Goal: Task Accomplishment & Management: Complete application form

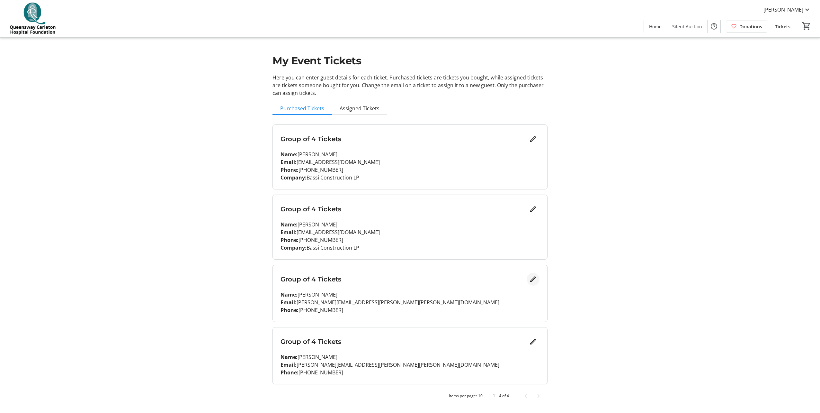
click at [532, 280] on mat-icon "Edit" at bounding box center [533, 279] width 8 height 8
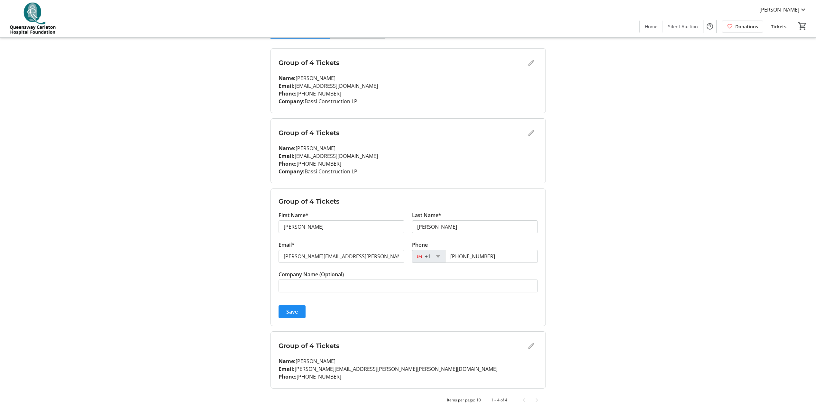
scroll to position [77, 0]
click at [350, 227] on input "[PERSON_NAME]" at bounding box center [341, 225] width 126 height 13
type input "[PERSON_NAME]"
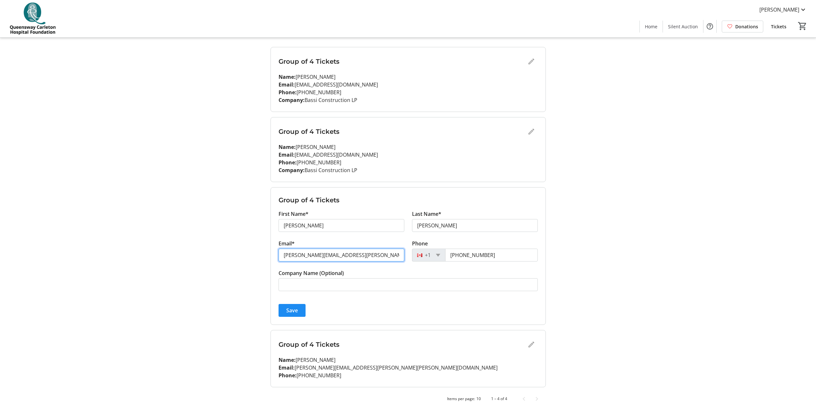
click at [362, 257] on input "[PERSON_NAME][EMAIL_ADDRESS][PERSON_NAME][PERSON_NAME][DOMAIN_NAME]" at bounding box center [341, 255] width 126 height 13
click at [445, 228] on input "[PERSON_NAME]" at bounding box center [475, 225] width 126 height 13
type input "[PERSON_NAME]"
click at [335, 257] on input "[PERSON_NAME][EMAIL_ADDRESS][PERSON_NAME][PERSON_NAME][DOMAIN_NAME]" at bounding box center [341, 255] width 126 height 13
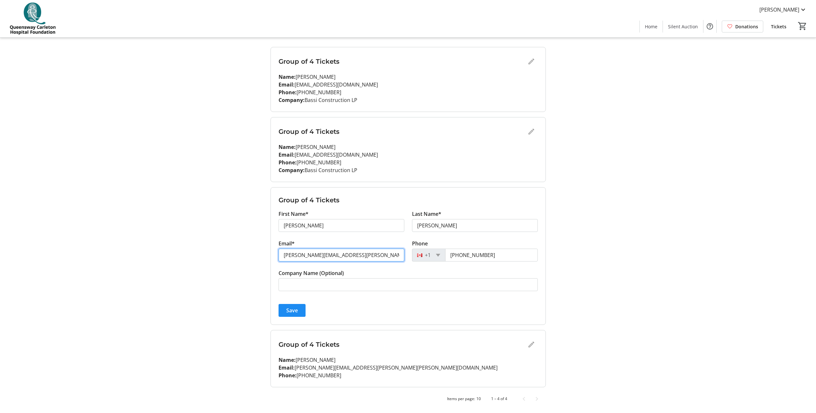
click at [335, 257] on input "[PERSON_NAME][EMAIL_ADDRESS][PERSON_NAME][PERSON_NAME][DOMAIN_NAME]" at bounding box center [341, 255] width 126 height 13
paste input "cnicol"
type input "[EMAIL_ADDRESS][DOMAIN_NAME]"
click at [503, 254] on input "[PHONE_NUMBER]" at bounding box center [491, 255] width 93 height 13
type input "[PHONE_NUMBER]"
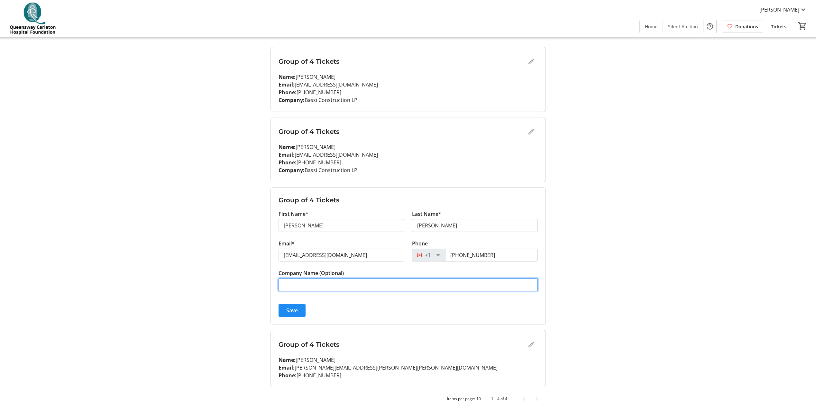
click at [443, 285] on input "Company Name (Optional)" at bounding box center [407, 284] width 259 height 13
type input "Bassi Construction LP"
click at [230, 296] on div "My Event Tickets Here you can enter guest details for each ticket. Purchased ti…" at bounding box center [408, 168] width 424 height 490
click at [286, 312] on span "Save" at bounding box center [292, 310] width 12 height 8
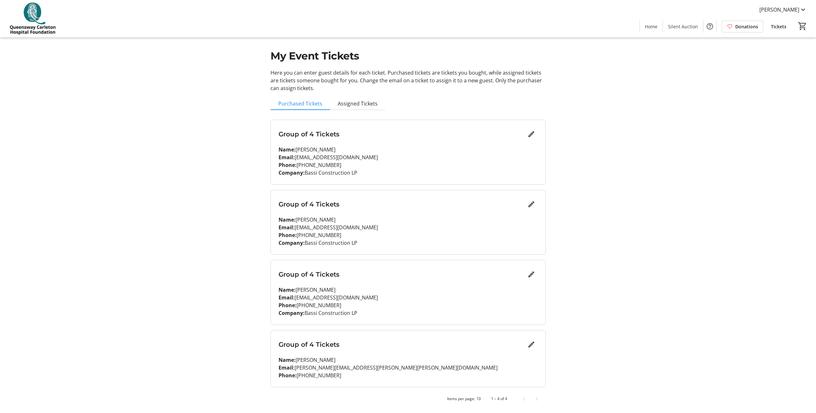
scroll to position [5, 0]
click at [534, 343] on mat-icon "Edit" at bounding box center [531, 344] width 8 height 8
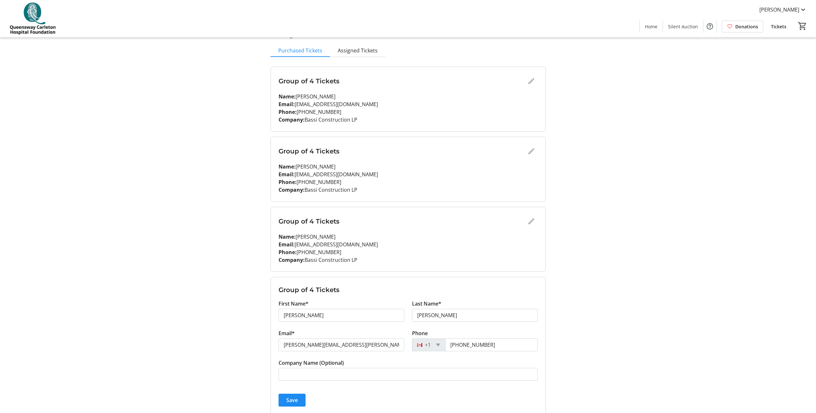
scroll to position [85, 0]
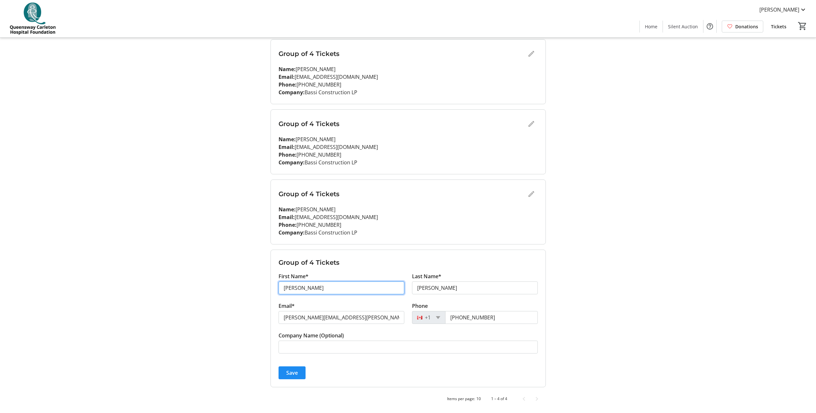
click at [381, 286] on input "[PERSON_NAME]" at bounding box center [341, 287] width 126 height 13
type input "D"
type input "TBD"
click at [466, 289] on input "[PERSON_NAME]" at bounding box center [475, 287] width 126 height 13
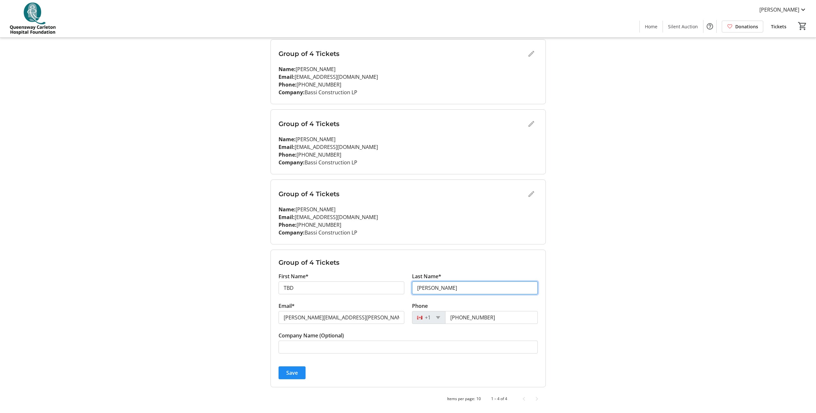
click at [466, 289] on input "[PERSON_NAME]" at bounding box center [475, 287] width 126 height 13
type input "TBD"
click at [502, 316] on input "[PHONE_NUMBER]" at bounding box center [491, 317] width 93 height 13
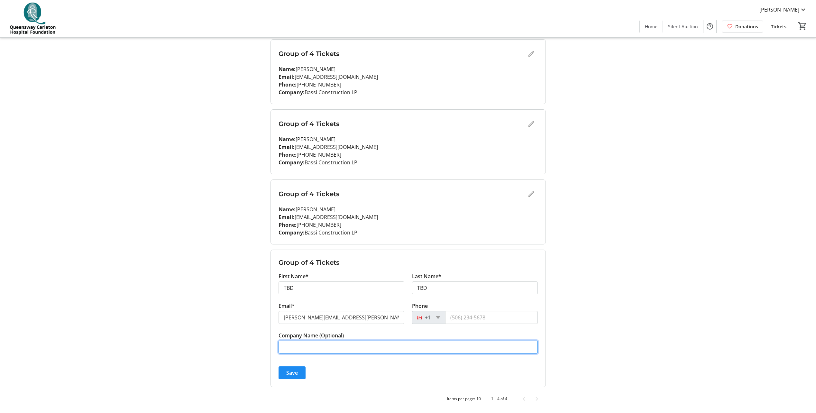
click at [456, 349] on input "Company Name (Optional)" at bounding box center [407, 346] width 259 height 13
click at [356, 372] on div "Save" at bounding box center [407, 372] width 259 height 13
click at [355, 344] on input "Bassi Construction LP" at bounding box center [407, 346] width 259 height 13
type input "Bassi Construction LP"
click at [419, 372] on div "Save" at bounding box center [407, 372] width 259 height 13
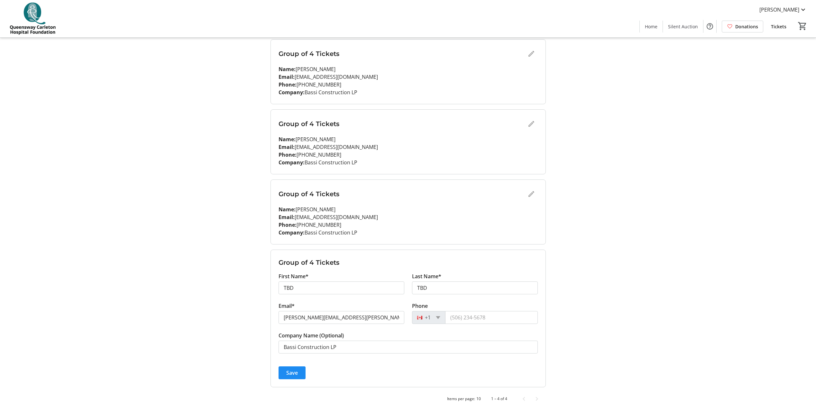
click at [277, 373] on form "Group of 4 Tickets First Name* TBD Last Name* TBD Email* [PERSON_NAME][EMAIL_AD…" at bounding box center [408, 318] width 275 height 137
click at [286, 372] on span "Save" at bounding box center [292, 373] width 12 height 8
